Goal: Task Accomplishment & Management: Complete application form

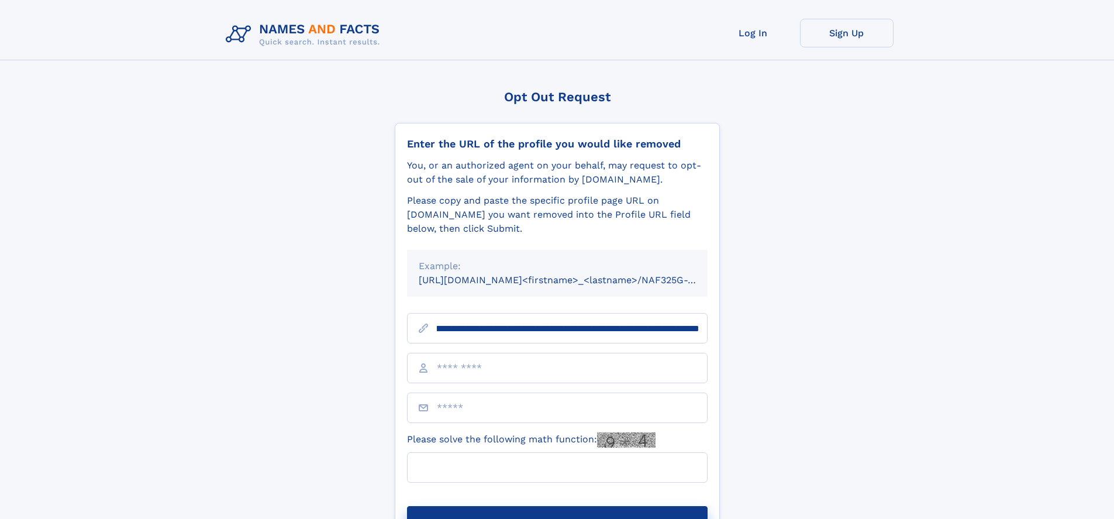
scroll to position [0, 140]
type input "**********"
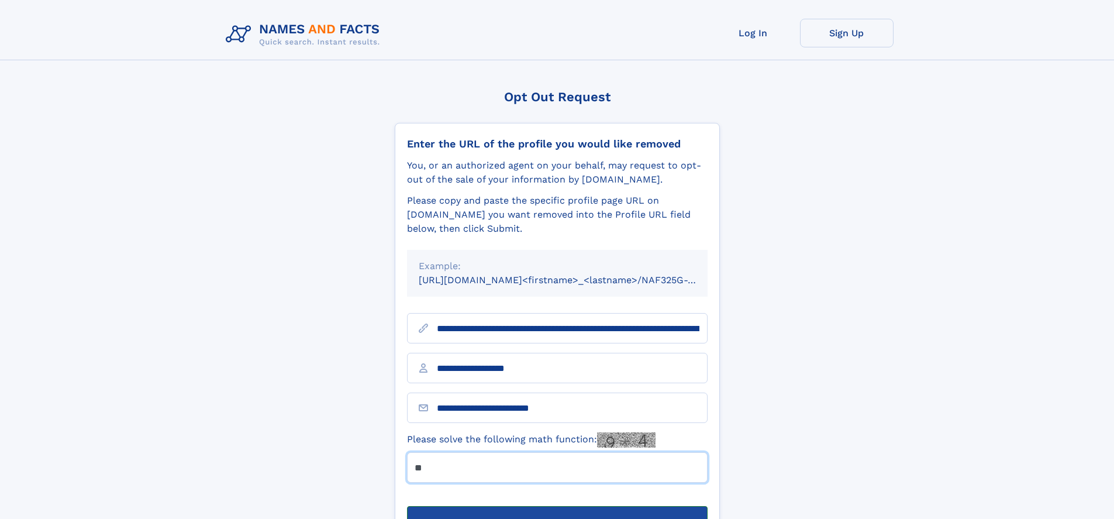
type input "**"
click at [557, 506] on button "Submit Opt Out Request" at bounding box center [557, 524] width 301 height 37
